Goal: Task Accomplishment & Management: Manage account settings

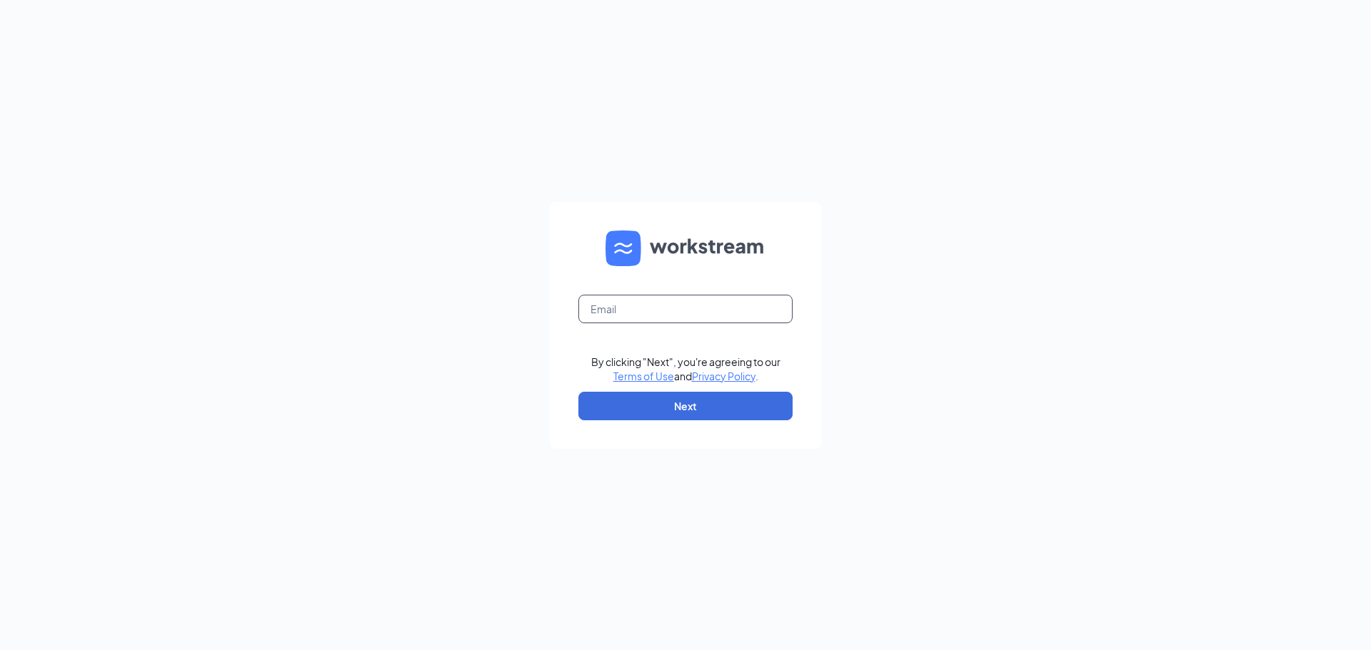
click at [700, 311] on input "text" at bounding box center [685, 309] width 214 height 29
type input "e"
type input "leiabarch@yahoo.com"
click at [726, 388] on form "leiabarch@yahoo.com By clicking "Next", you're agreeing to our Terms of Use and…" at bounding box center [685, 325] width 271 height 247
click at [727, 396] on button "Next" at bounding box center [685, 406] width 214 height 29
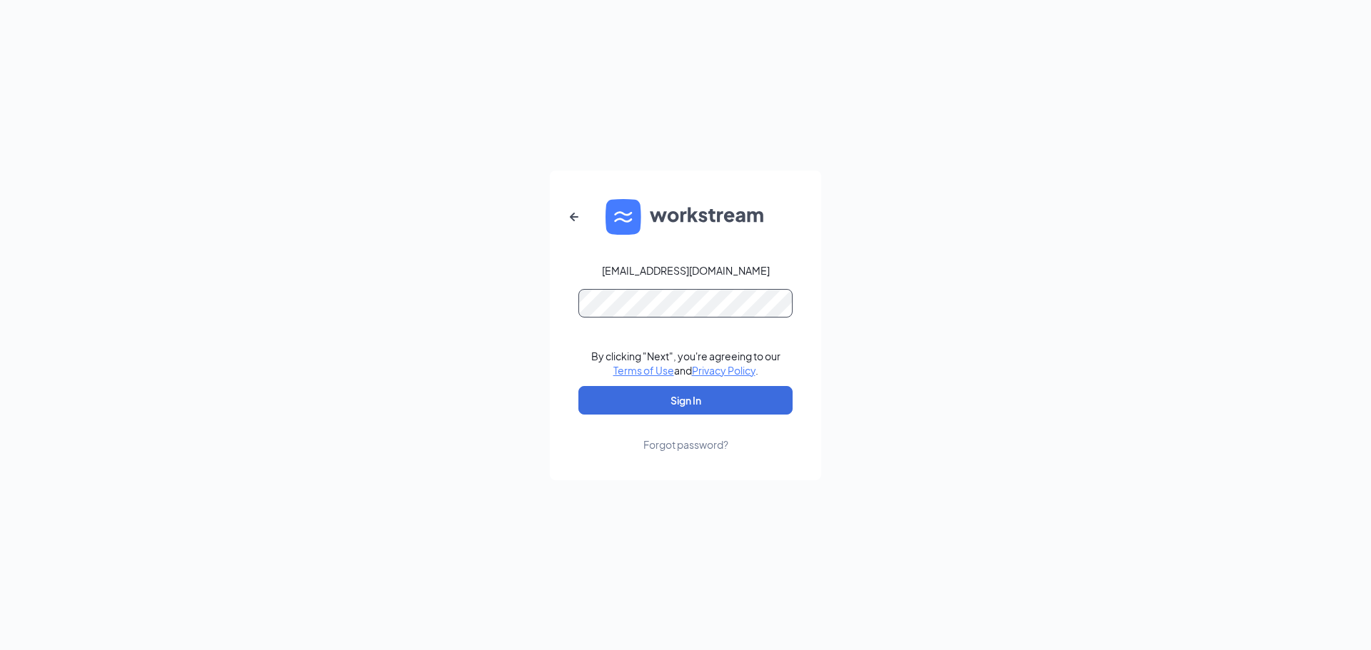
click at [578, 386] on button "Sign In" at bounding box center [685, 400] width 214 height 29
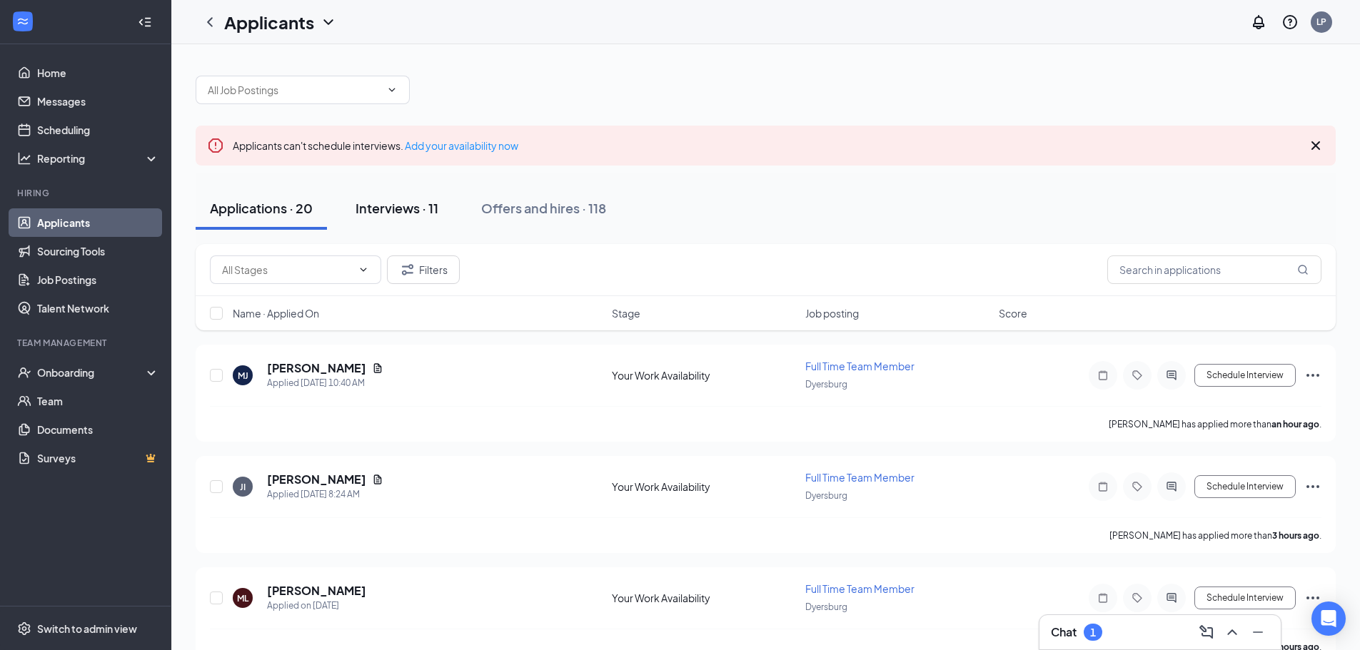
click at [419, 221] on button "Interviews · 11" at bounding box center [396, 208] width 111 height 43
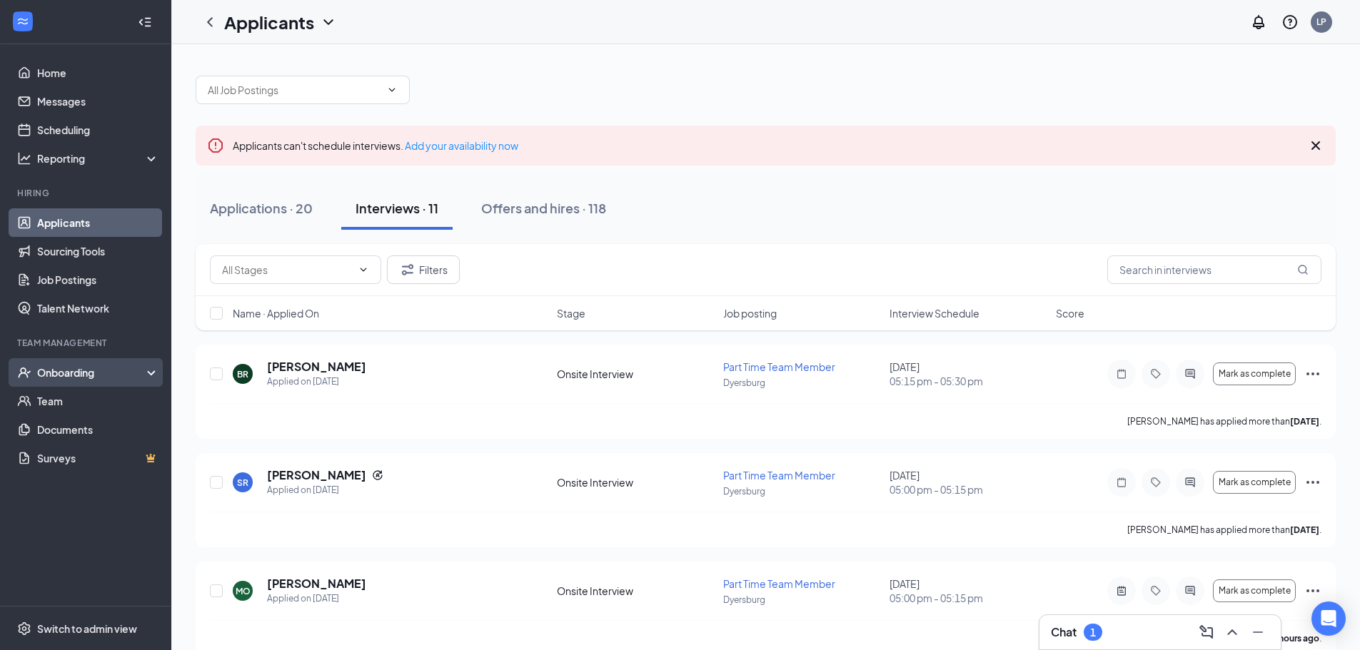
click at [109, 368] on div "Onboarding" at bounding box center [92, 373] width 110 height 14
click at [89, 398] on link "Overview" at bounding box center [98, 401] width 122 height 29
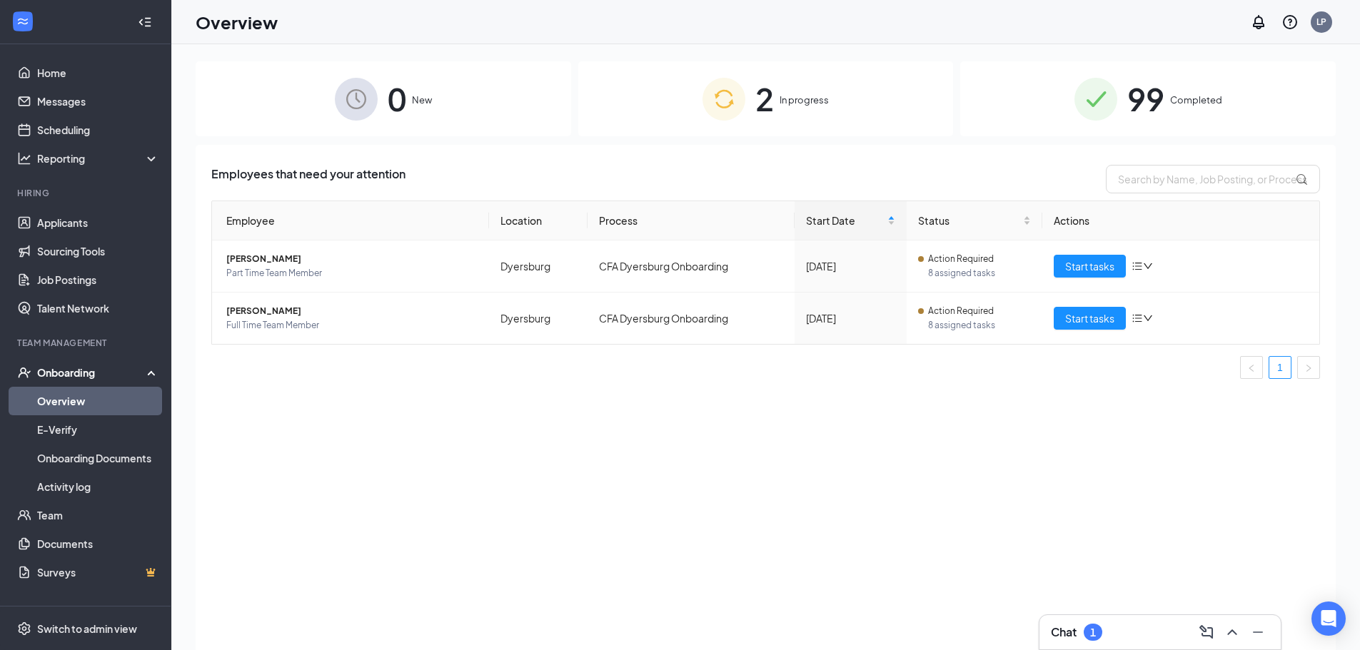
click at [767, 107] on span "2" at bounding box center [764, 98] width 19 height 49
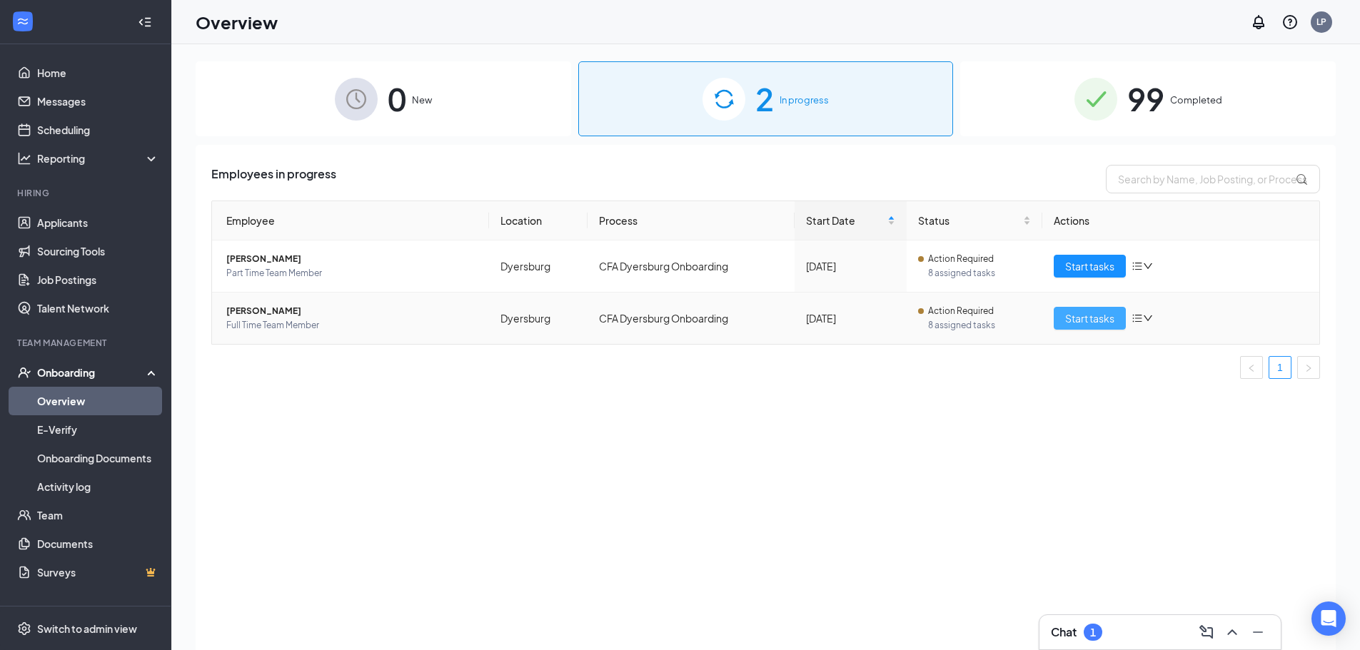
click at [1081, 311] on span "Start tasks" at bounding box center [1089, 319] width 49 height 16
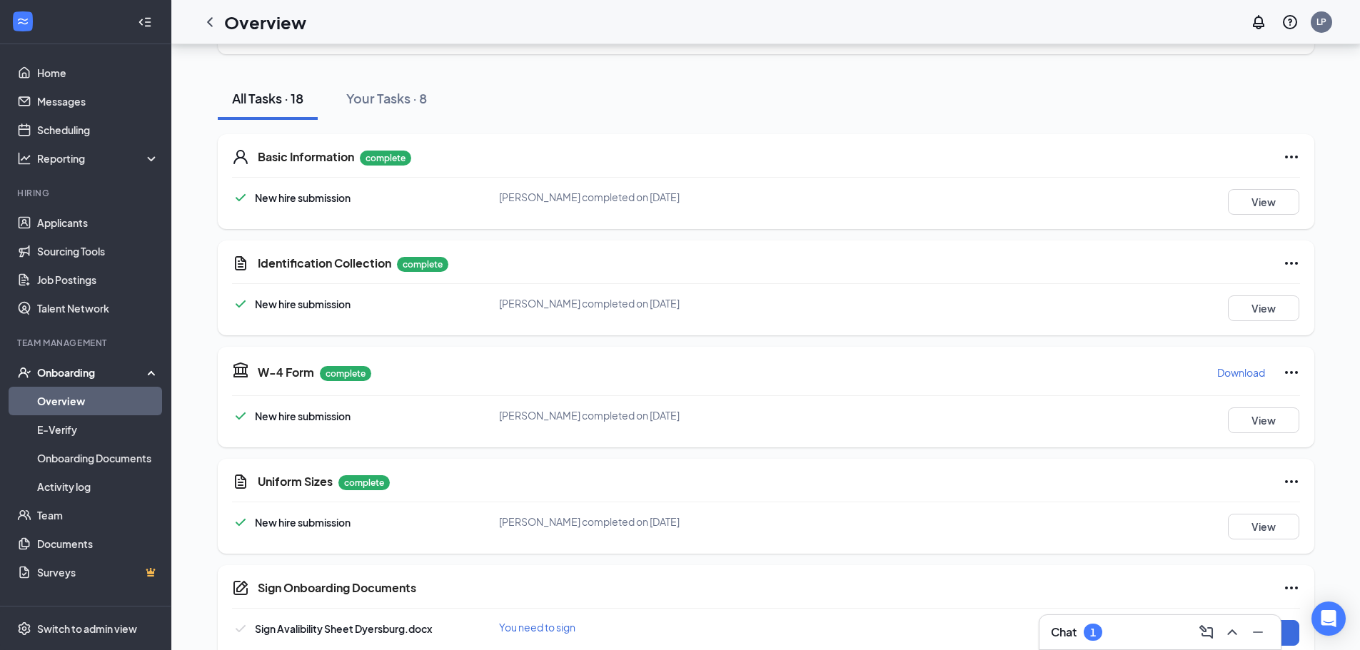
scroll to position [143, 0]
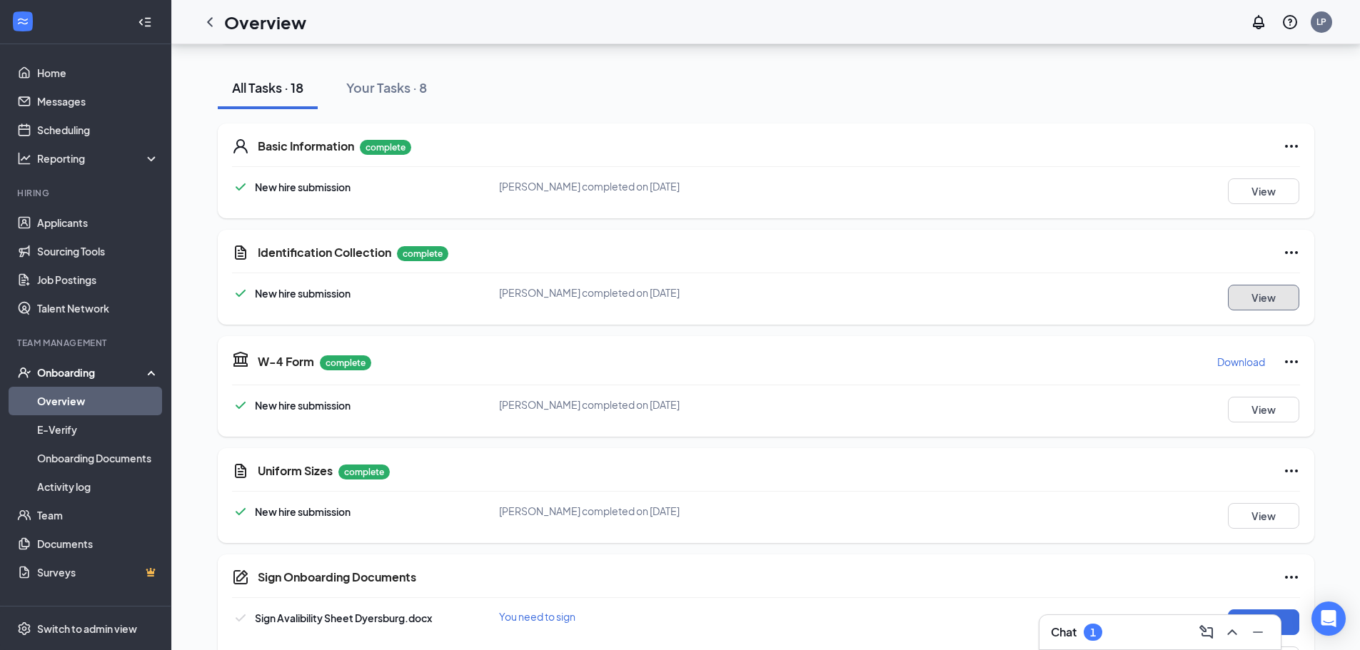
click at [1264, 294] on button "View" at bounding box center [1263, 298] width 71 height 26
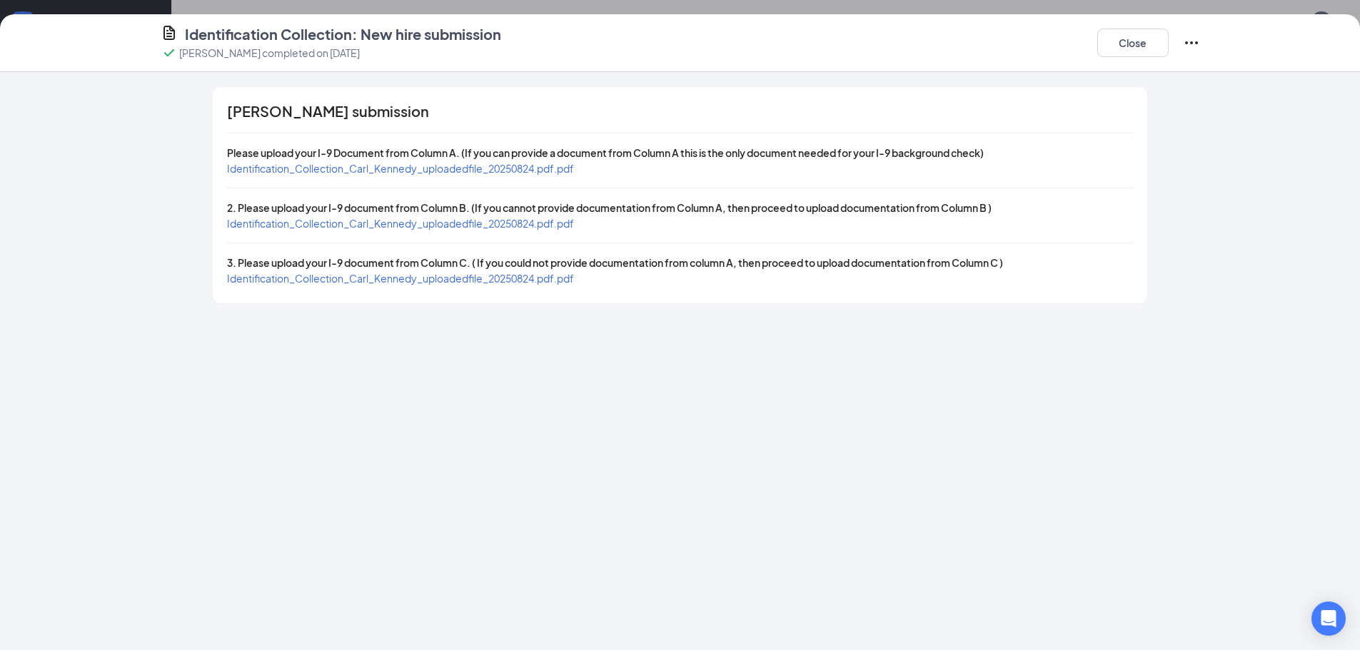
click at [544, 164] on span "Identification_Collection_Carl_Kennedy_uploadedfile_20250824.pdf.pdf" at bounding box center [400, 168] width 347 height 13
drag, startPoint x: 490, startPoint y: 235, endPoint x: 490, endPoint y: 225, distance: 10.0
click at [490, 231] on div "[PERSON_NAME] submission Please upload your I-9 Document from Column A. (If you…" at bounding box center [680, 195] width 934 height 216
click at [490, 225] on span "Identification_Collection_Carl_Kennedy_uploadedfile_20250824.pdf.pdf" at bounding box center [400, 223] width 347 height 13
click at [430, 282] on span "Identification_Collection_Carl_Kennedy_uploadedfile_20250824.pdf.pdf" at bounding box center [400, 278] width 347 height 13
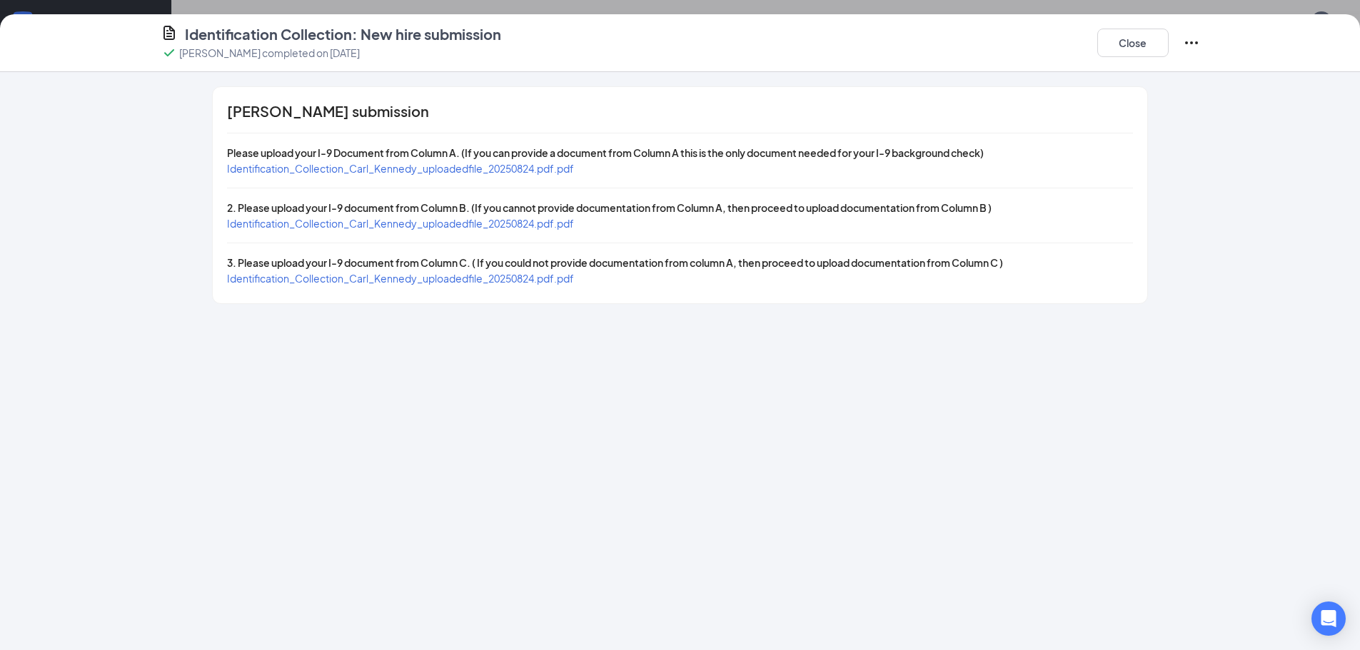
click at [468, 158] on span "Please upload your I-9 Document from Column A. (If you can provide a document f…" at bounding box center [605, 152] width 757 height 13
click at [442, 171] on span "Identification_Collection_Carl_Kennedy_uploadedfile_20250824.pdf.pdf" at bounding box center [400, 168] width 347 height 13
click at [533, 229] on span "Identification_Collection_Carl_Kennedy_uploadedfile_20250824.pdf.pdf" at bounding box center [400, 223] width 347 height 13
click at [1117, 36] on button "Close" at bounding box center [1132, 43] width 71 height 29
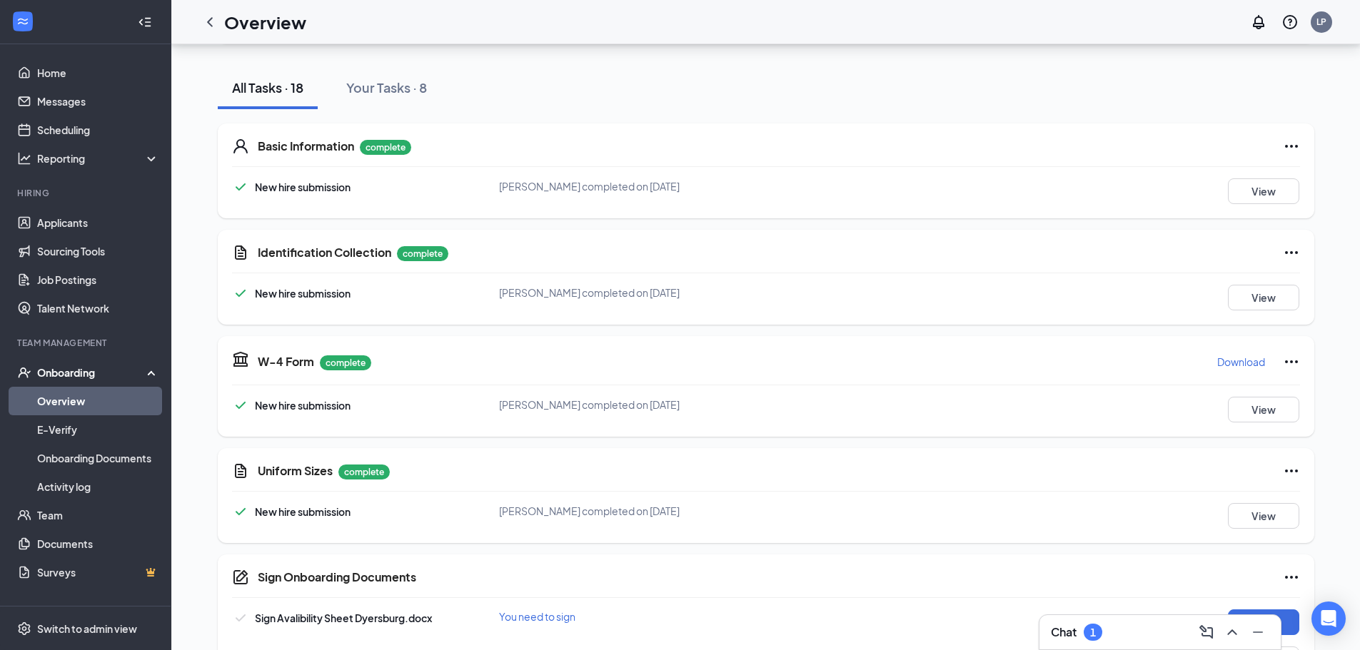
click at [1296, 251] on icon "Ellipses" at bounding box center [1291, 252] width 17 height 17
click at [1302, 292] on button "Restart" at bounding box center [1319, 282] width 57 height 23
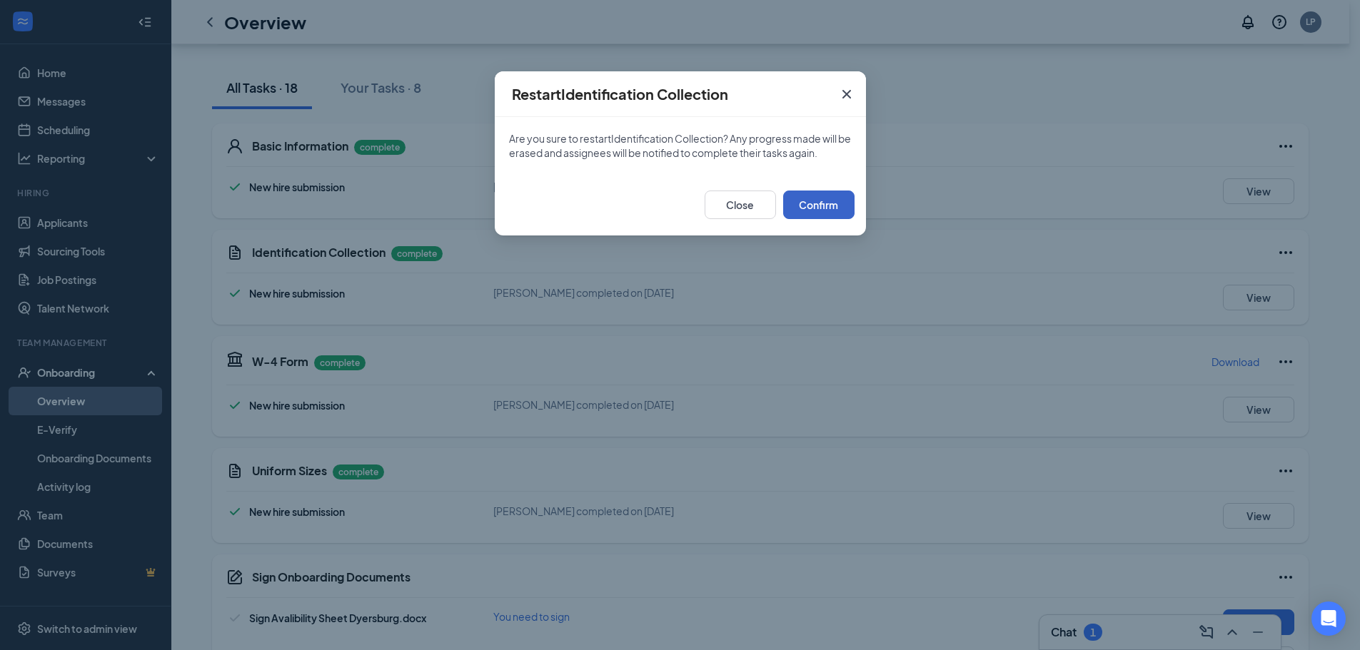
click at [843, 203] on button "Confirm" at bounding box center [818, 205] width 71 height 29
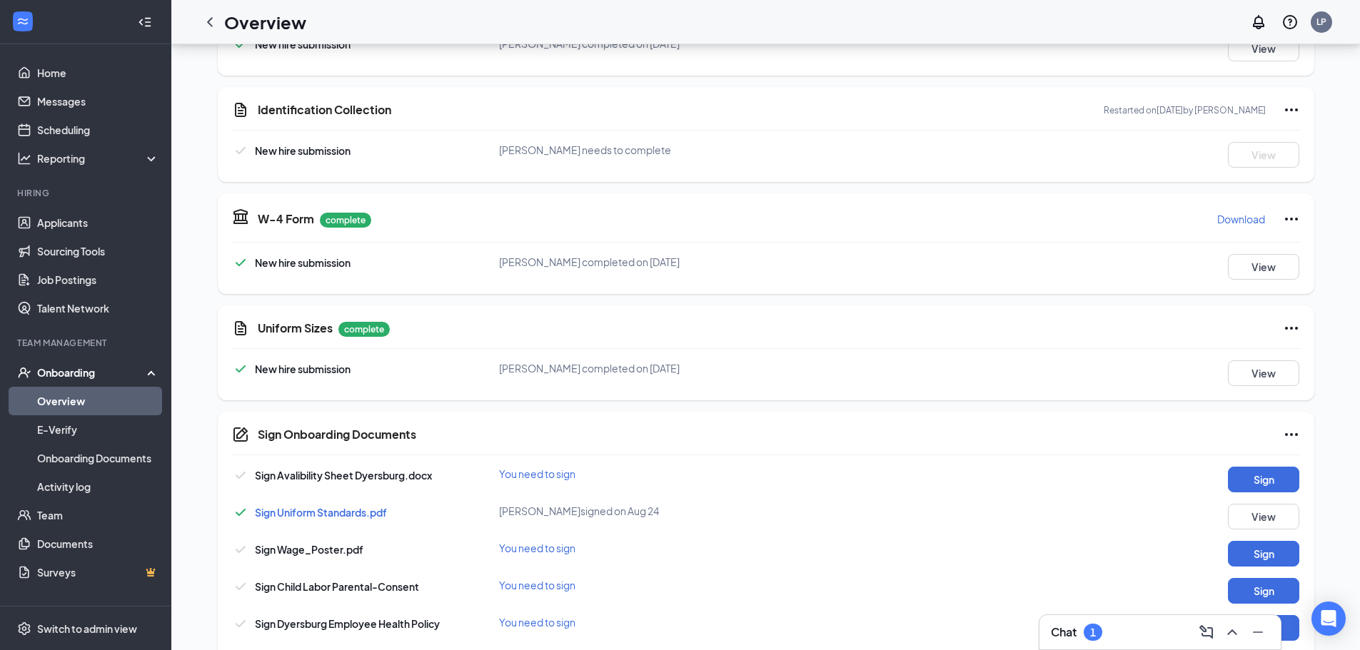
scroll to position [0, 0]
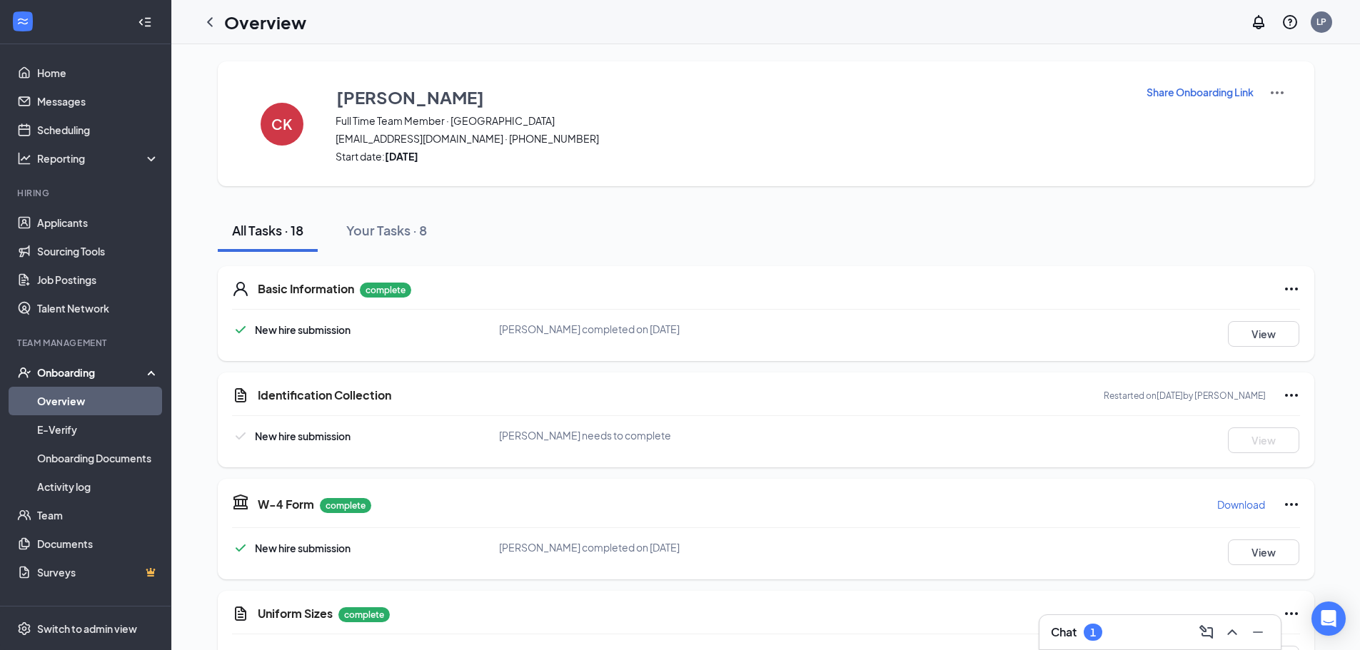
click at [1202, 92] on p "Share Onboarding Link" at bounding box center [1200, 92] width 107 height 14
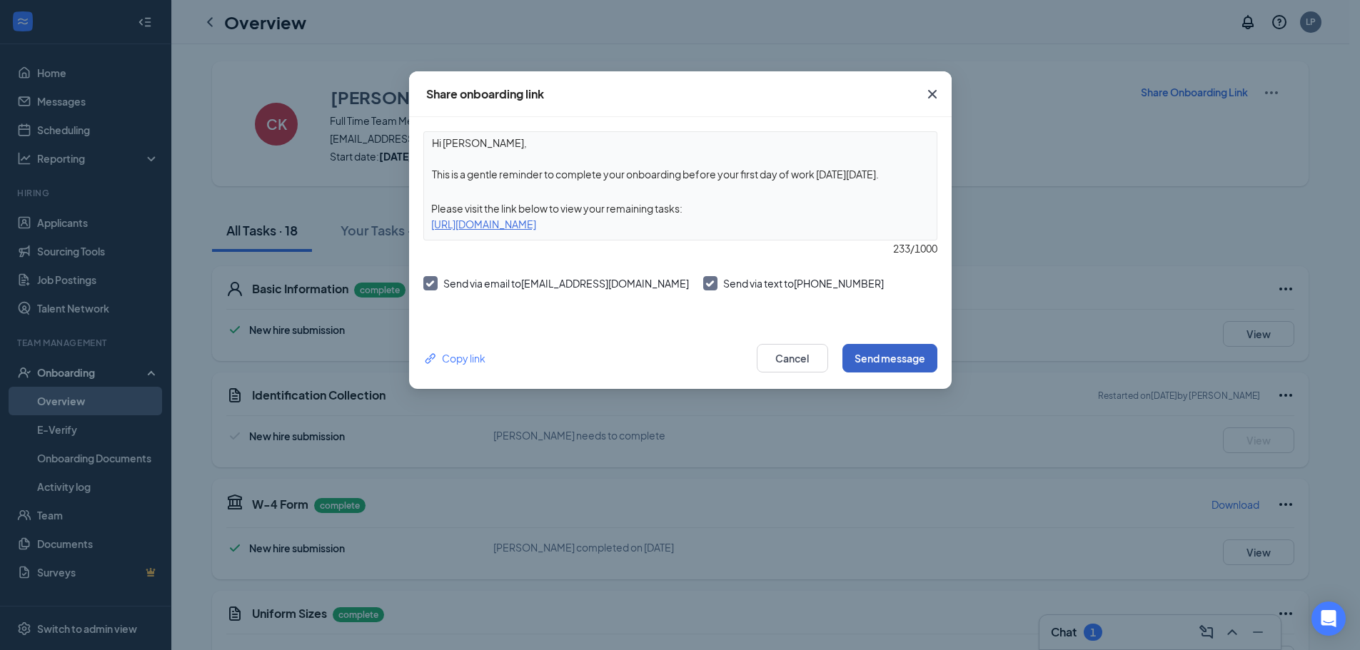
click at [907, 356] on button "Send message" at bounding box center [889, 358] width 95 height 29
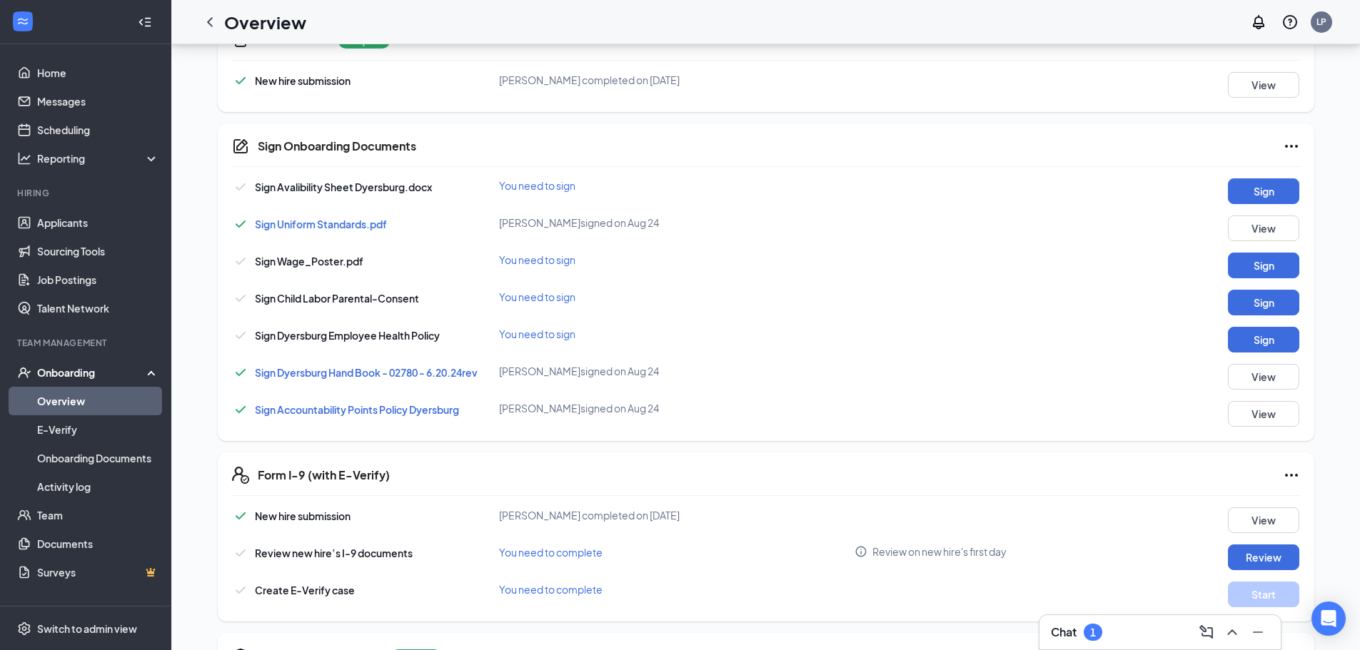
scroll to position [571, 0]
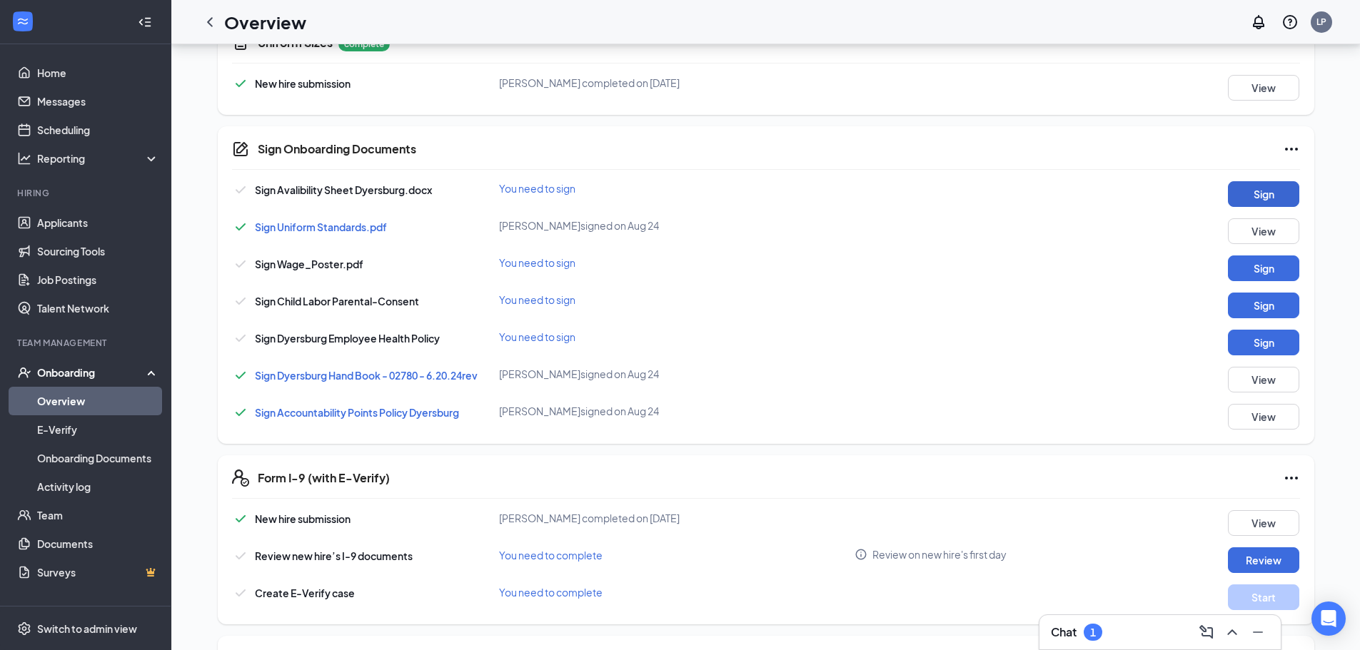
click at [1250, 181] on div "Sign Onboarding Documents Sign Avalibility Sheet Dyersburg.docx You need to sig…" at bounding box center [766, 285] width 1097 height 318
click at [1251, 192] on button "Sign" at bounding box center [1263, 194] width 71 height 26
